Goal: Find specific page/section: Find specific page/section

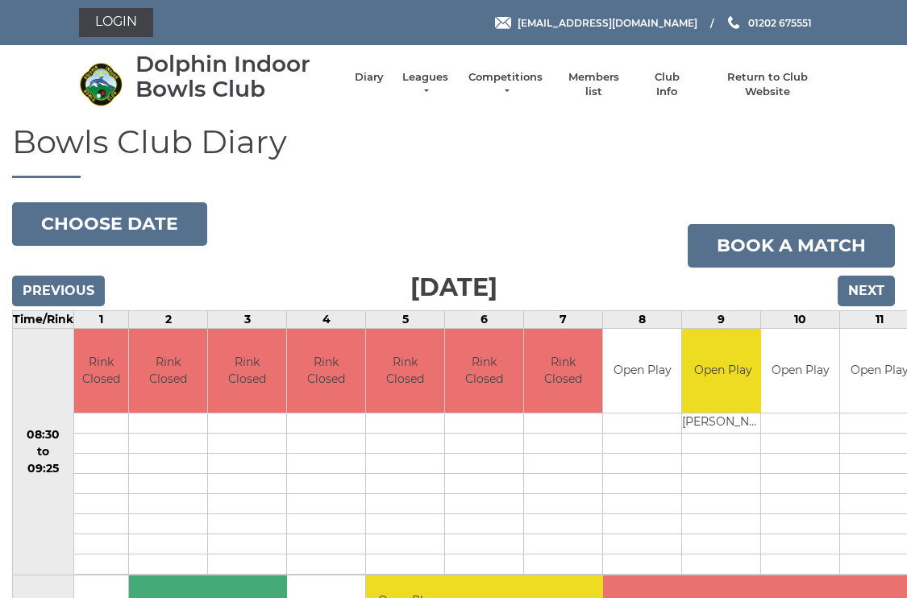
click at [439, 73] on li "Leagues Club leagues - Winter 2025/2026 Club leagues - Summer 2025 Club leagues…" at bounding box center [417, 84] width 67 height 45
click at [430, 81] on link "Leagues" at bounding box center [425, 84] width 51 height 29
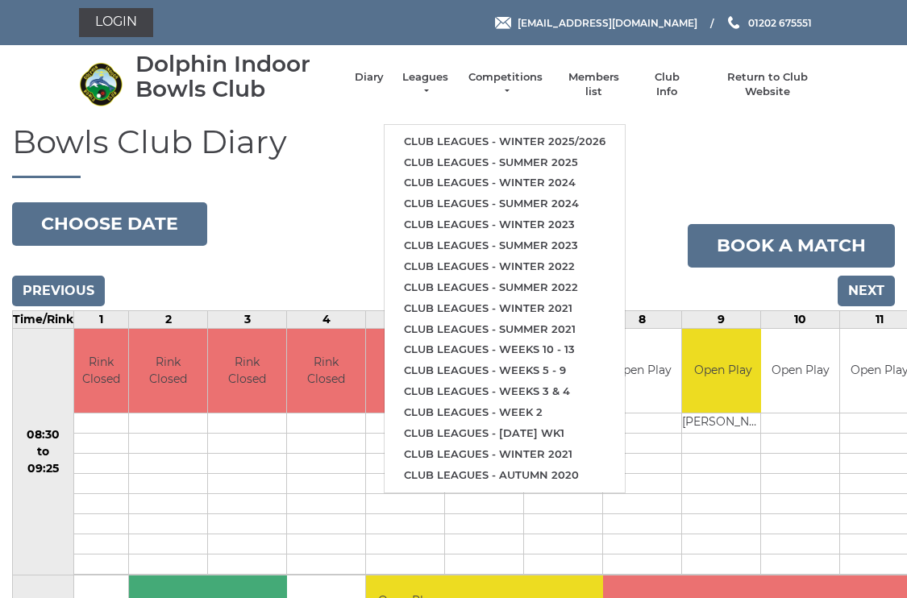
click at [574, 153] on link "Club leagues - Summer 2025" at bounding box center [505, 162] width 240 height 21
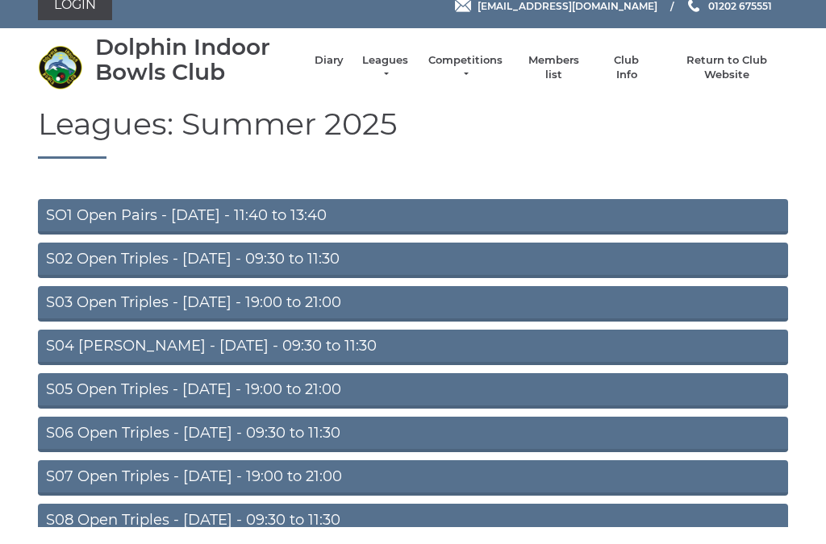
scroll to position [89, 0]
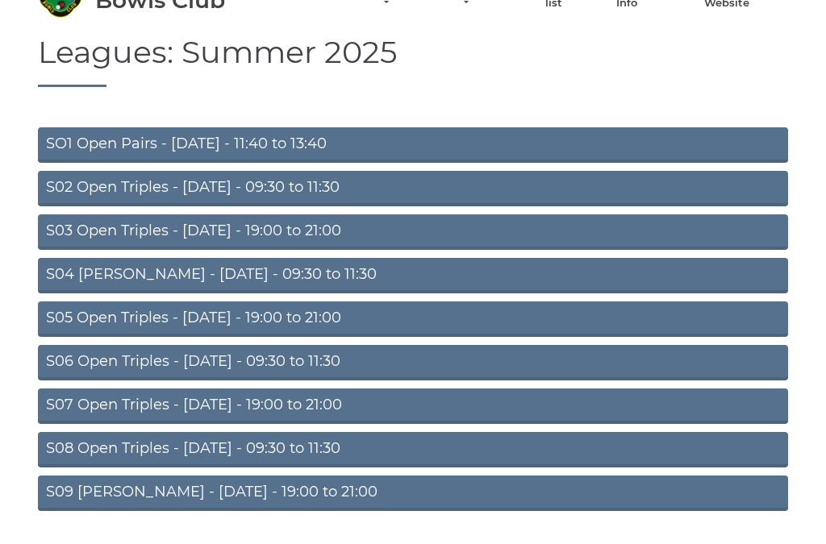
click at [314, 451] on link "S08 Open Triples - Friday - 09:30 to 11:30" at bounding box center [413, 449] width 750 height 35
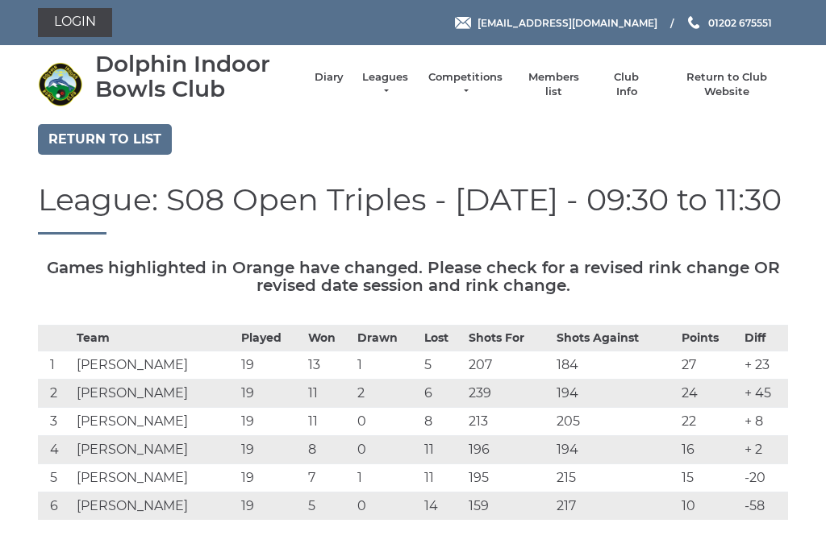
click at [576, 83] on link "Members list" at bounding box center [552, 84] width 67 height 29
